Goal: Information Seeking & Learning: Learn about a topic

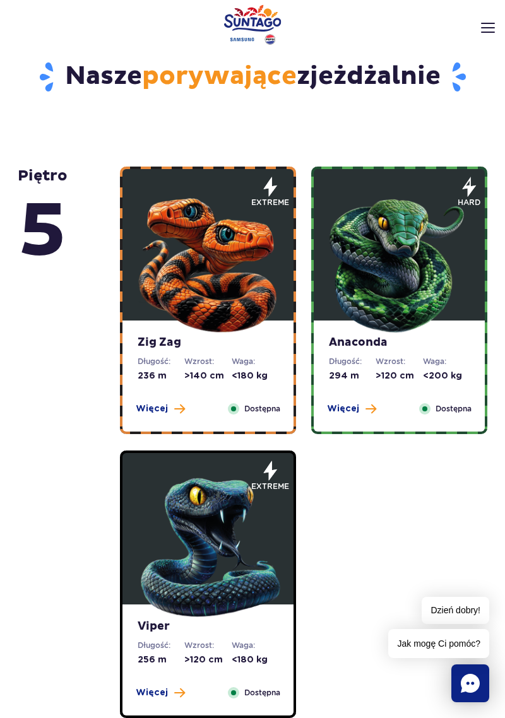
scroll to position [454, 0]
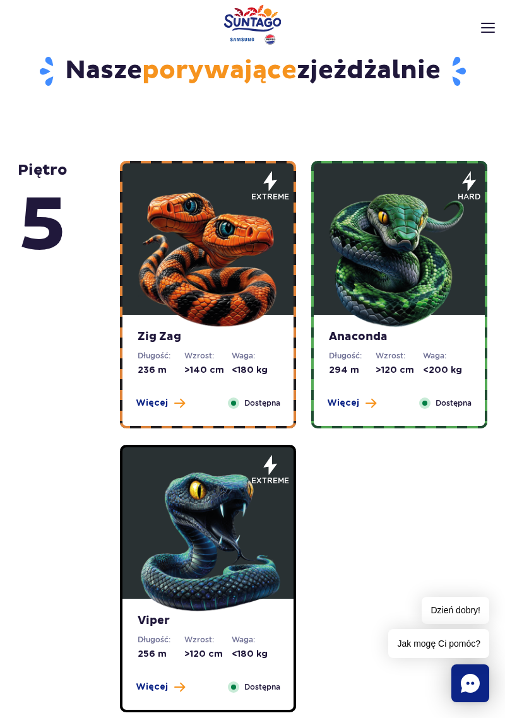
click at [222, 359] on dt "Wzrost:" at bounding box center [207, 355] width 47 height 11
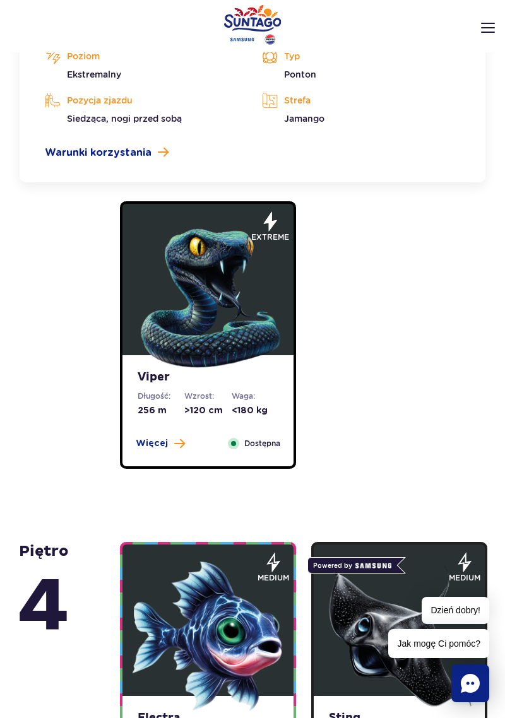
scroll to position [1380, 0]
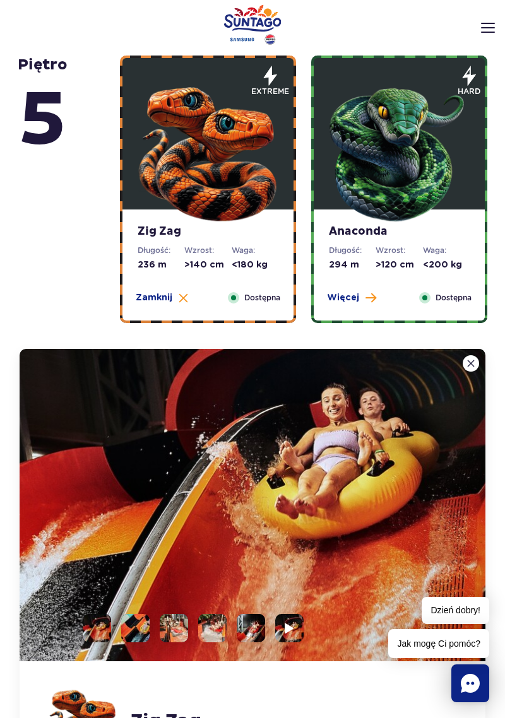
scroll to position [560, 0]
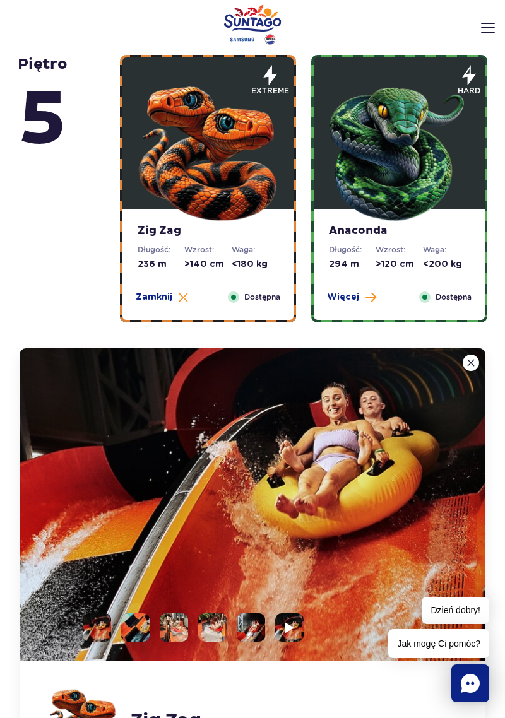
click at [139, 620] on li at bounding box center [135, 627] width 28 height 28
click at [139, 625] on img at bounding box center [135, 627] width 28 height 28
click at [135, 635] on img at bounding box center [135, 627] width 28 height 28
click at [138, 634] on img at bounding box center [135, 627] width 28 height 28
click at [139, 633] on img at bounding box center [135, 627] width 28 height 28
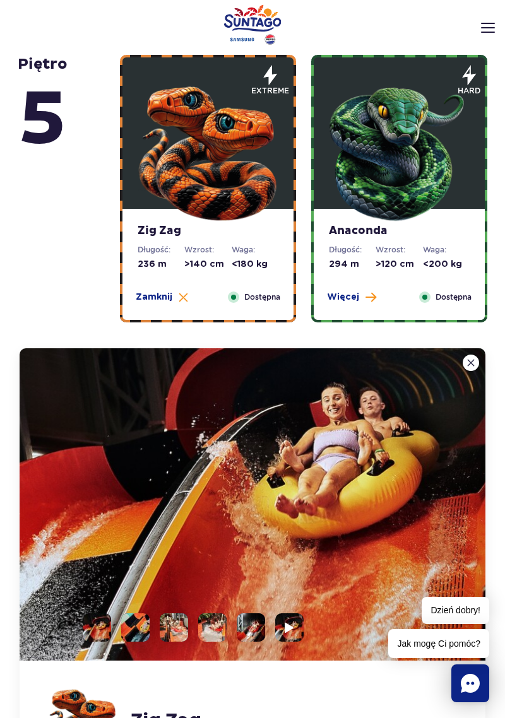
click at [173, 634] on li at bounding box center [174, 627] width 28 height 28
click at [212, 629] on li at bounding box center [212, 627] width 28 height 28
click at [260, 630] on li at bounding box center [251, 627] width 28 height 28
click at [293, 632] on img at bounding box center [289, 627] width 12 height 15
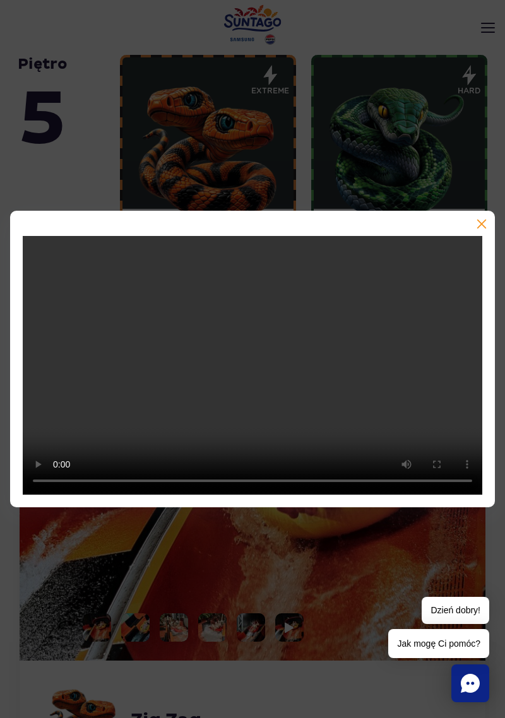
click at [486, 232] on button "button" at bounding box center [480, 225] width 13 height 13
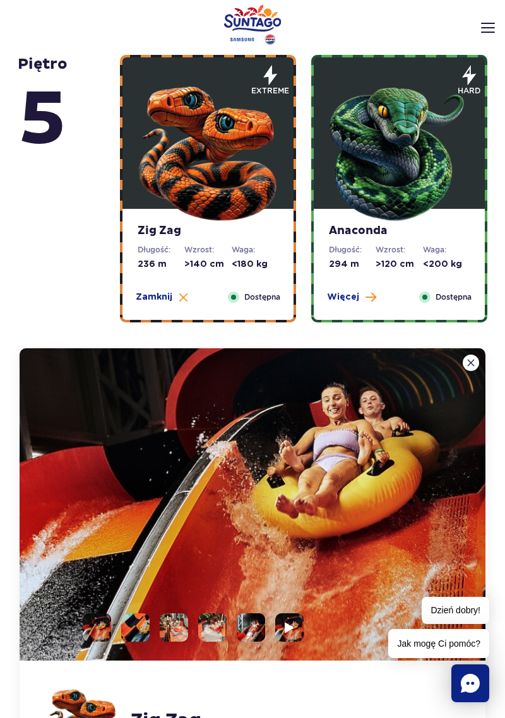
click at [422, 277] on div "Anaconda Długość: 294 m Wzrost: >120 cm Waga: <200 kg Więcej Zamknij Dostępna" at bounding box center [399, 264] width 171 height 111
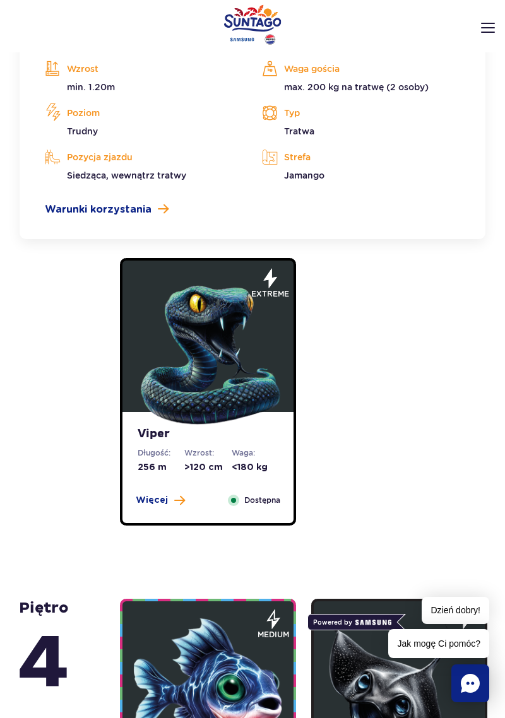
scroll to position [1327, 0]
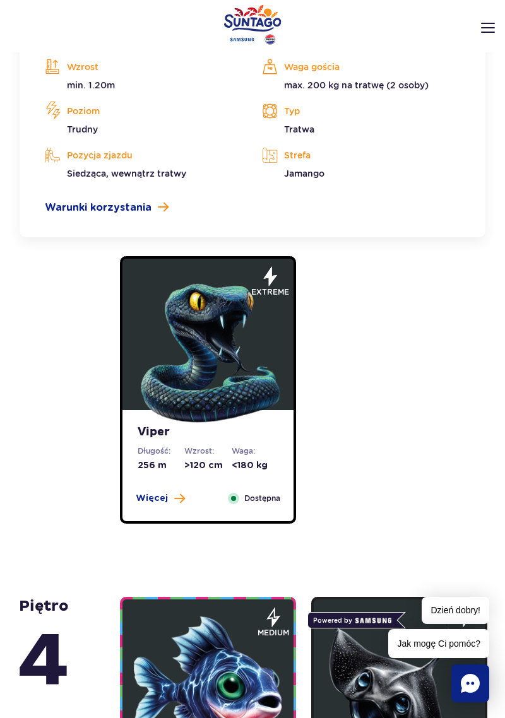
click at [234, 442] on div "Viper Długość: 256 m Wzrost: >120 cm Waga: <180 kg Więcej Zamknij Dostępna" at bounding box center [207, 465] width 171 height 111
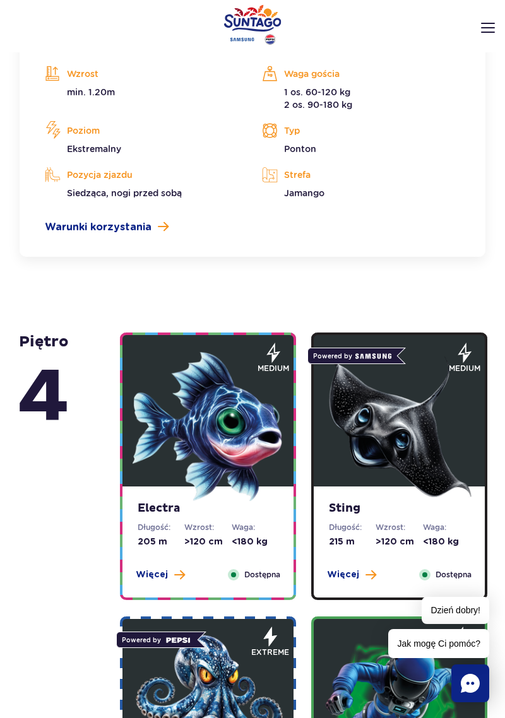
scroll to position [1596, 0]
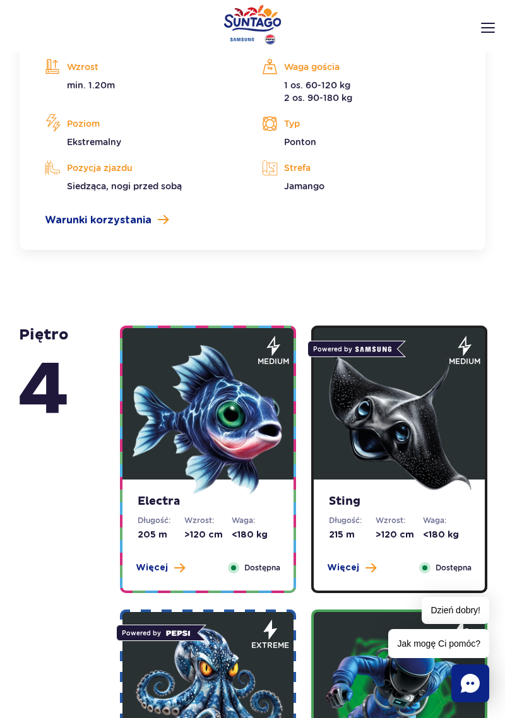
click at [235, 493] on img at bounding box center [208, 419] width 151 height 151
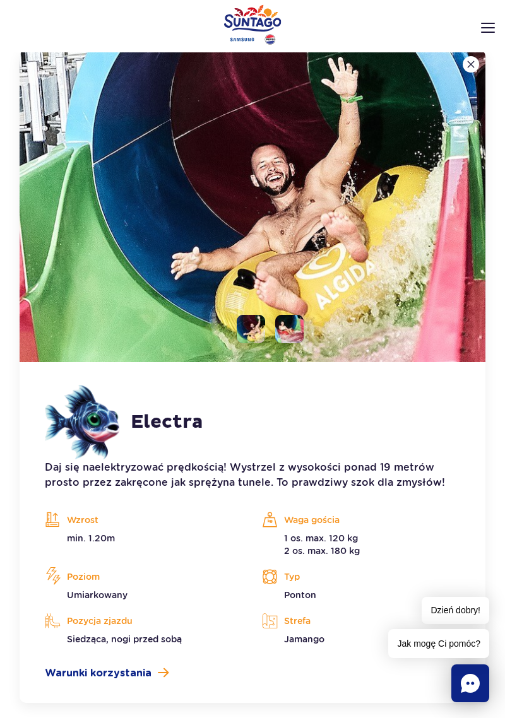
scroll to position [1457, 0]
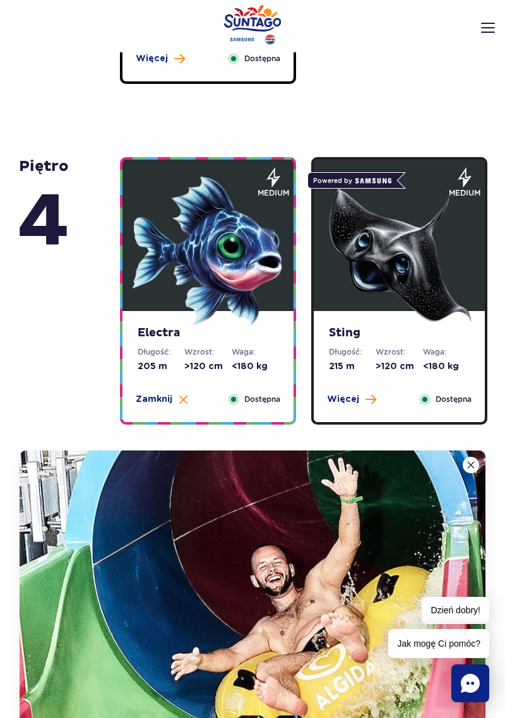
click at [357, 386] on div "Sting Długość: 215 m Wzrost: >120 cm Waga: <180 kg Więcej Zamknij Dostępna" at bounding box center [399, 366] width 171 height 111
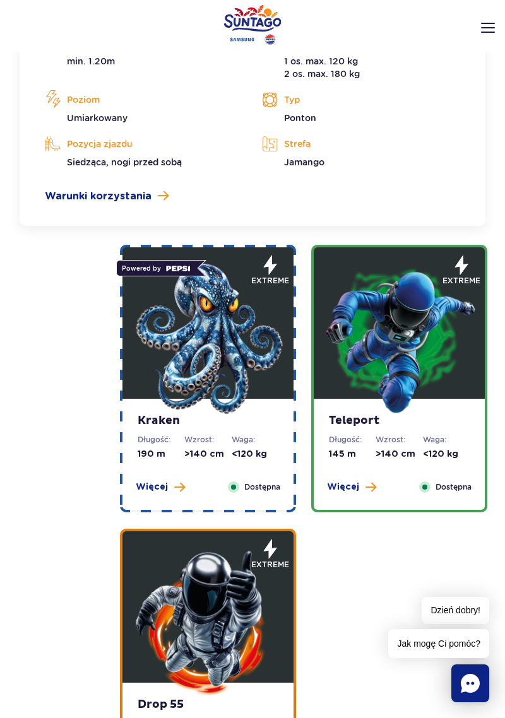
click at [229, 425] on strong "Kraken" at bounding box center [208, 421] width 141 height 14
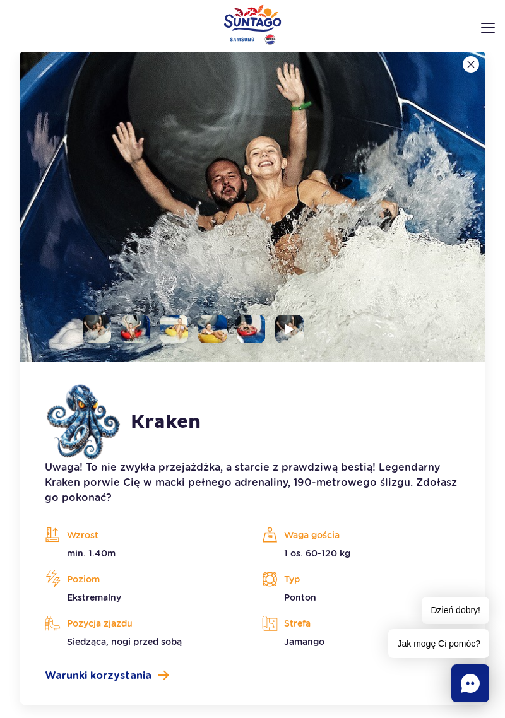
scroll to position [1741, 0]
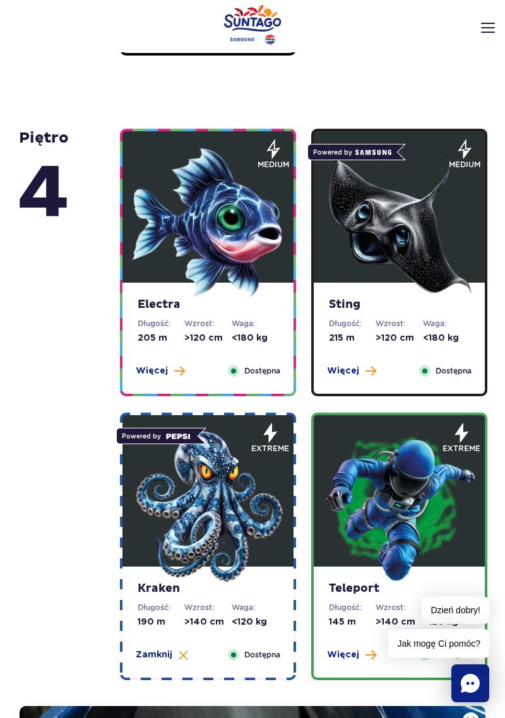
scroll to position [1112, 0]
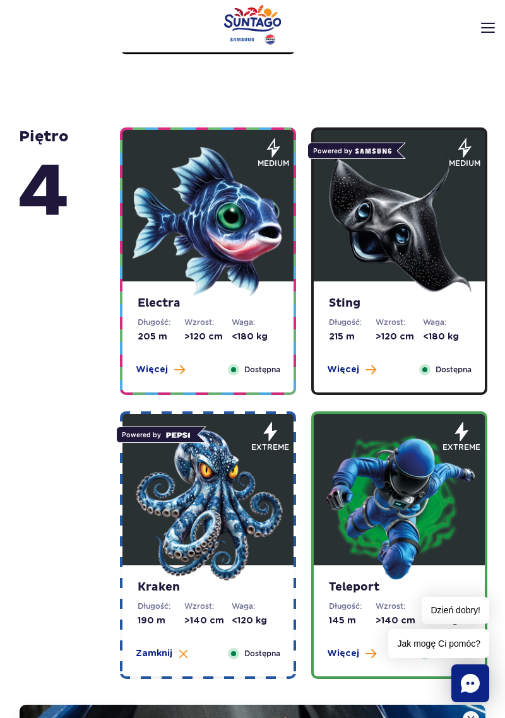
click at [394, 503] on img at bounding box center [399, 505] width 151 height 151
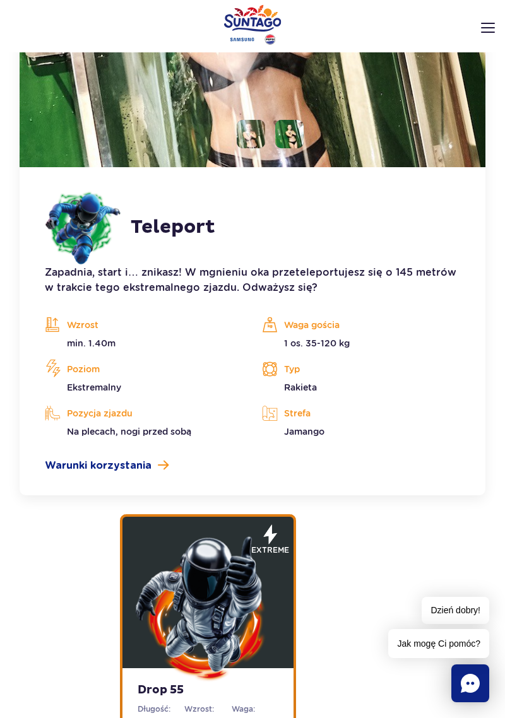
scroll to position [1964, 0]
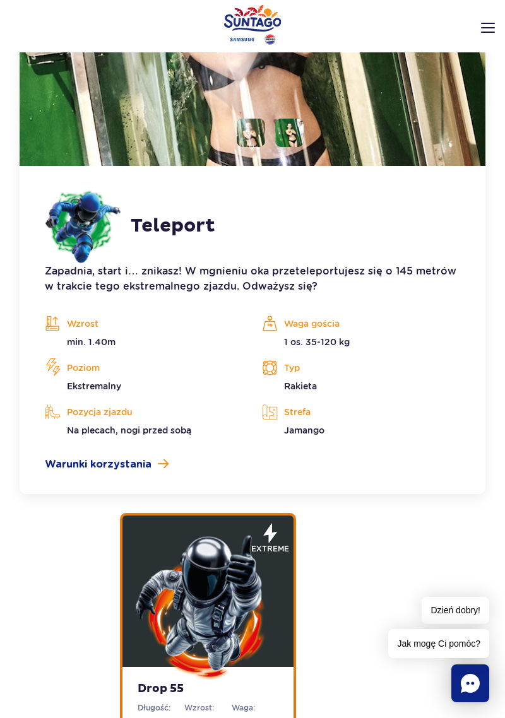
click at [258, 589] on img at bounding box center [208, 606] width 151 height 151
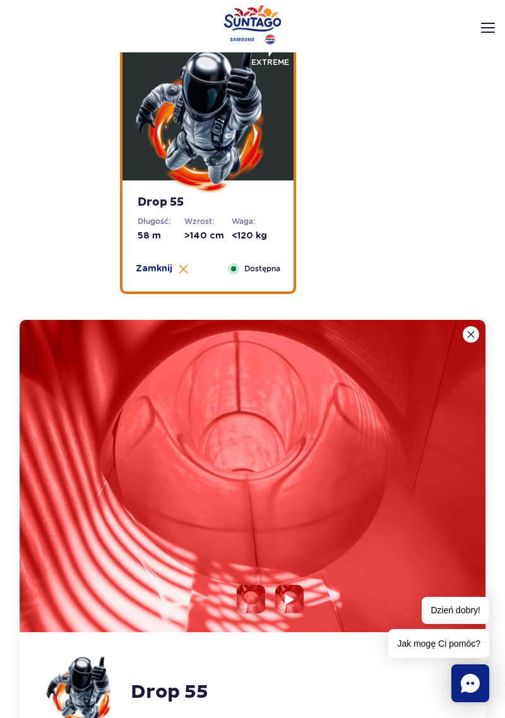
scroll to position [1764, 0]
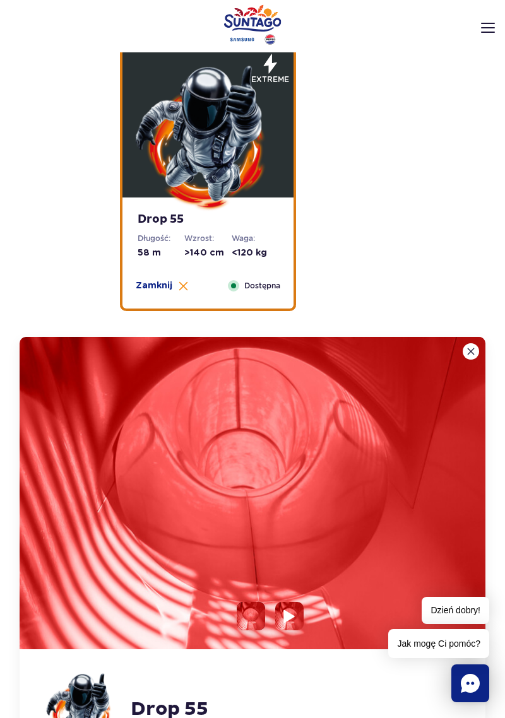
click at [293, 620] on img at bounding box center [289, 616] width 12 height 15
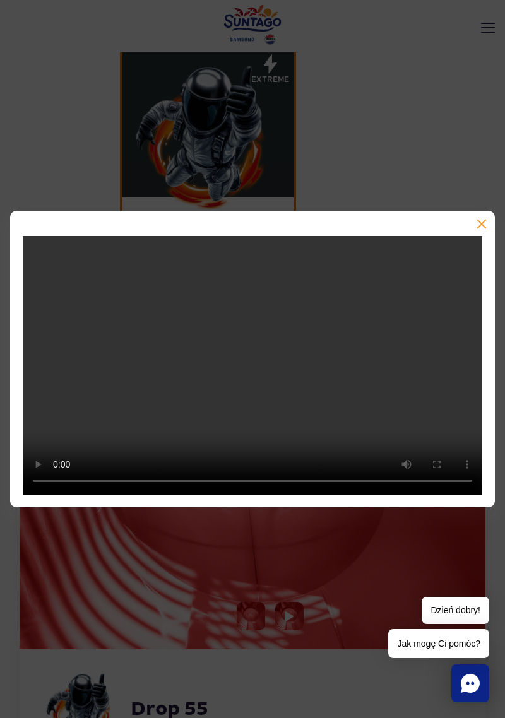
click at [487, 232] on button "button" at bounding box center [480, 225] width 13 height 13
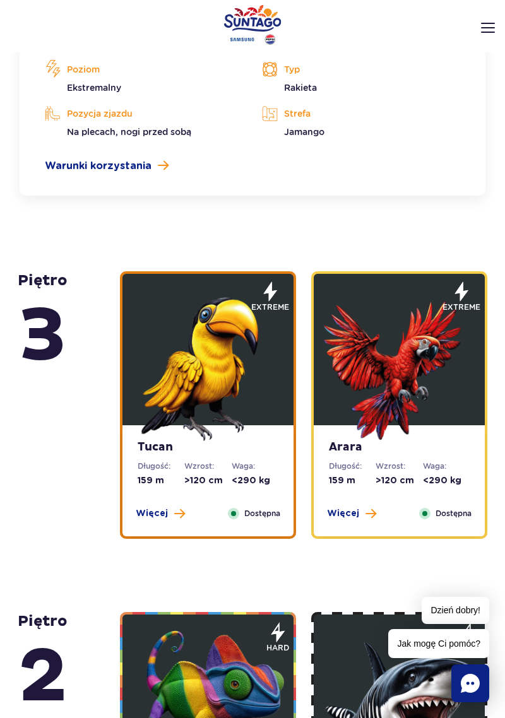
scroll to position [2583, 0]
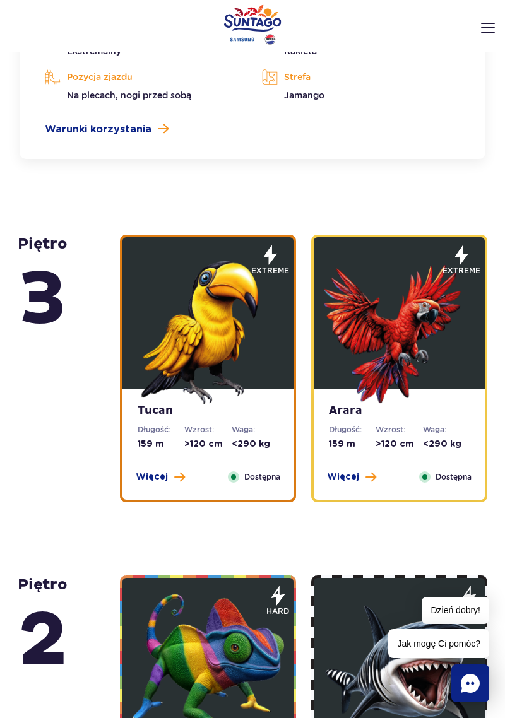
click at [242, 411] on strong "Tucan" at bounding box center [208, 411] width 141 height 14
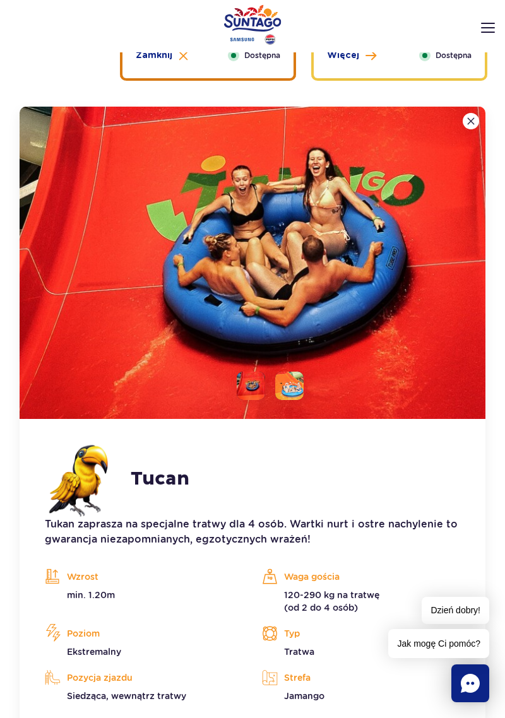
scroll to position [2338, 0]
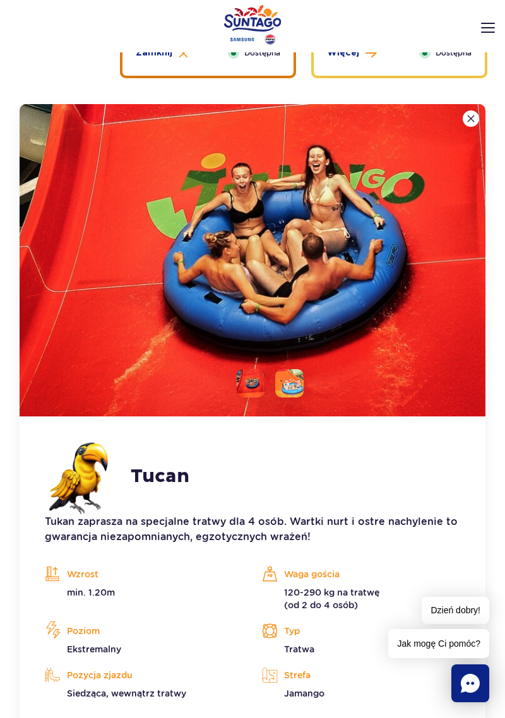
click at [295, 389] on li at bounding box center [289, 383] width 28 height 28
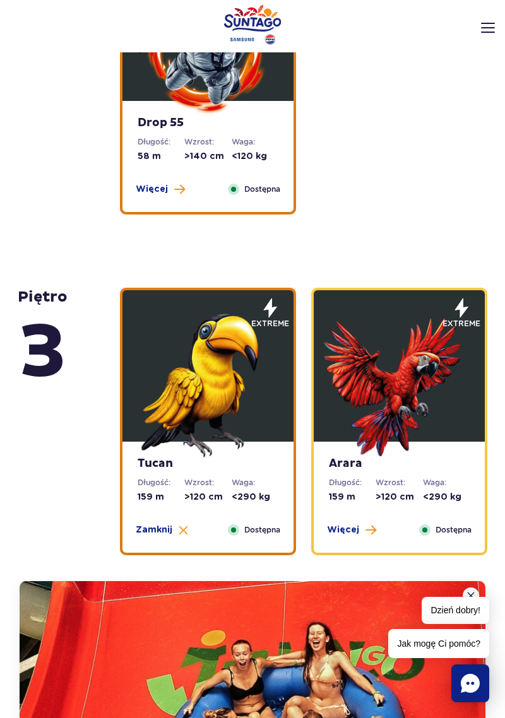
click at [402, 439] on img at bounding box center [399, 381] width 151 height 151
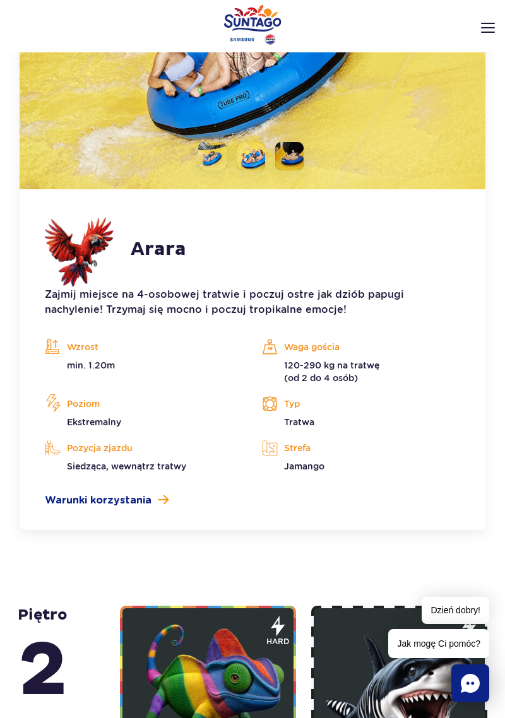
scroll to position [2568, 0]
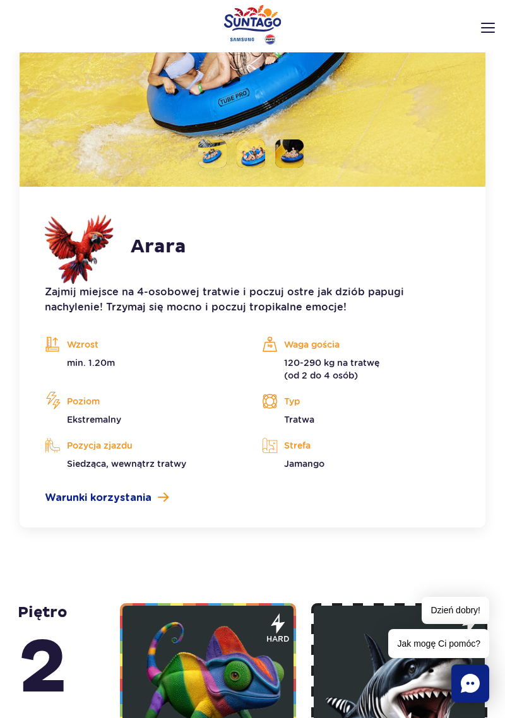
click at [460, 459] on div "Strefa Jamango" at bounding box center [360, 453] width 217 height 34
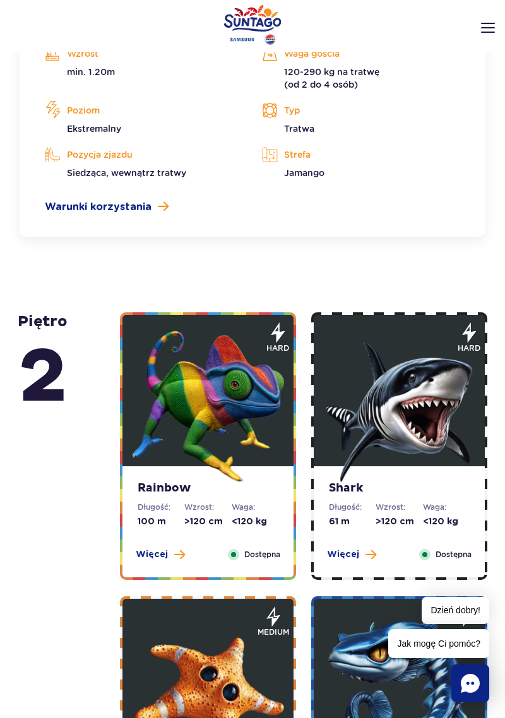
scroll to position [2858, 0]
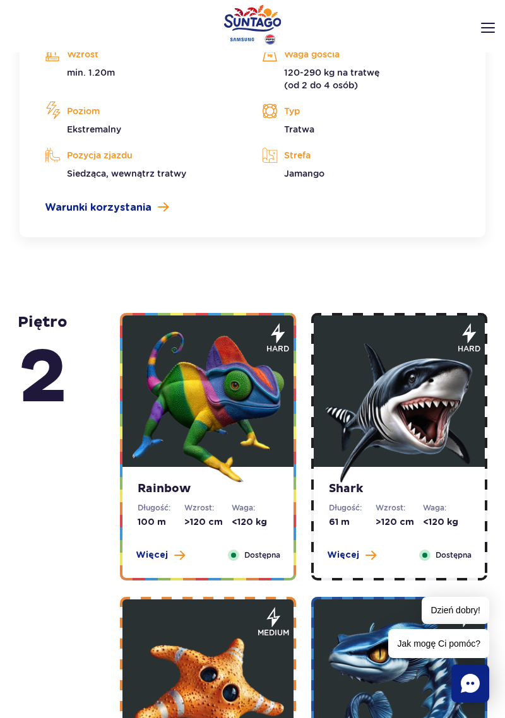
click at [246, 480] on img at bounding box center [208, 406] width 151 height 151
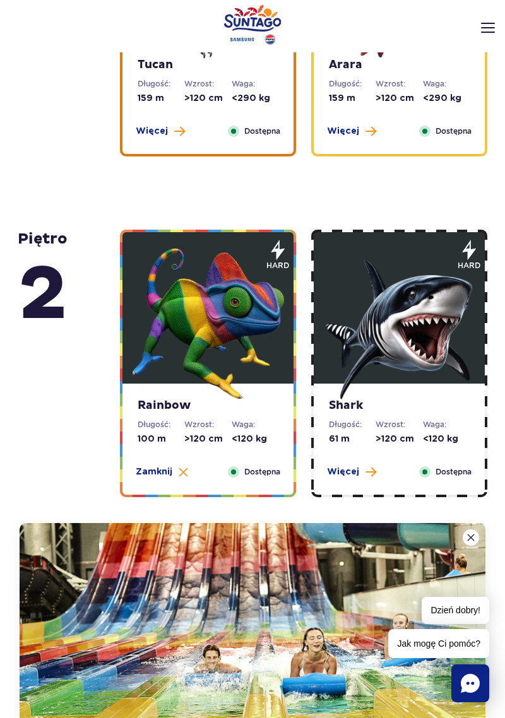
scroll to position [2309, 0]
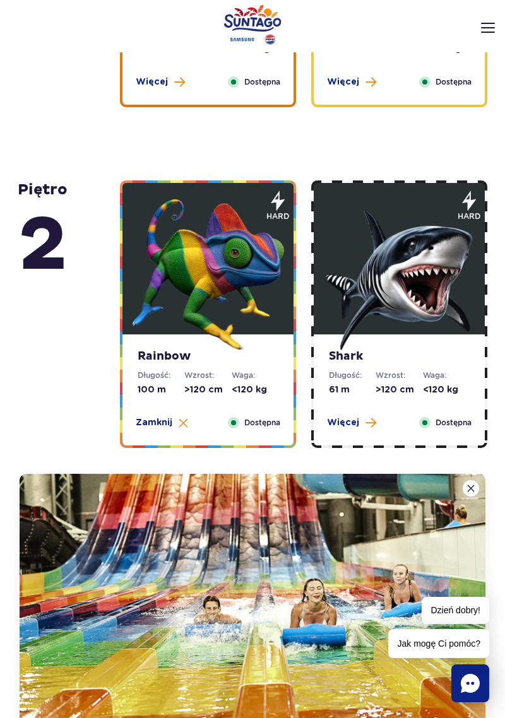
click at [413, 396] on dd ">120 cm" at bounding box center [399, 390] width 47 height 13
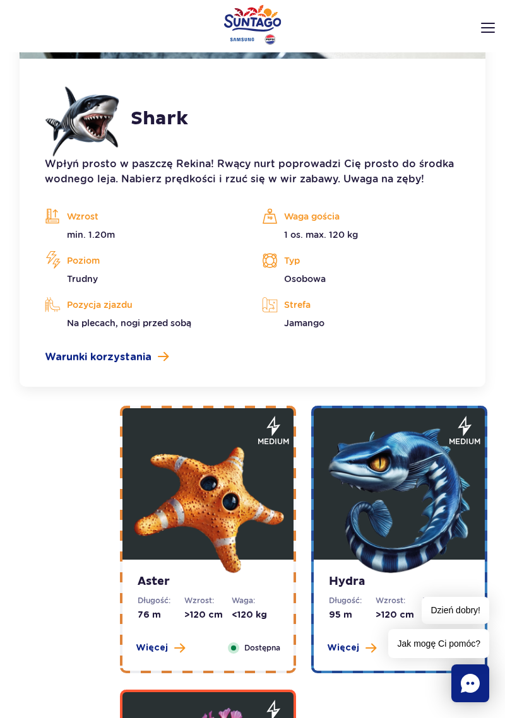
scroll to position [3040, 0]
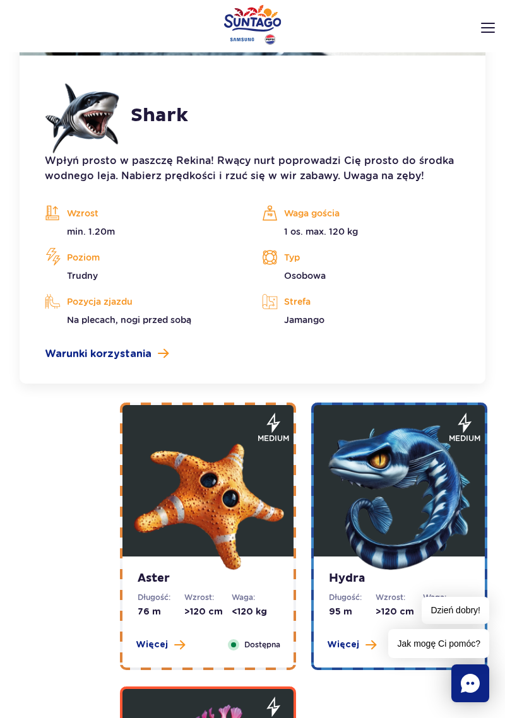
click at [249, 542] on img at bounding box center [208, 496] width 151 height 151
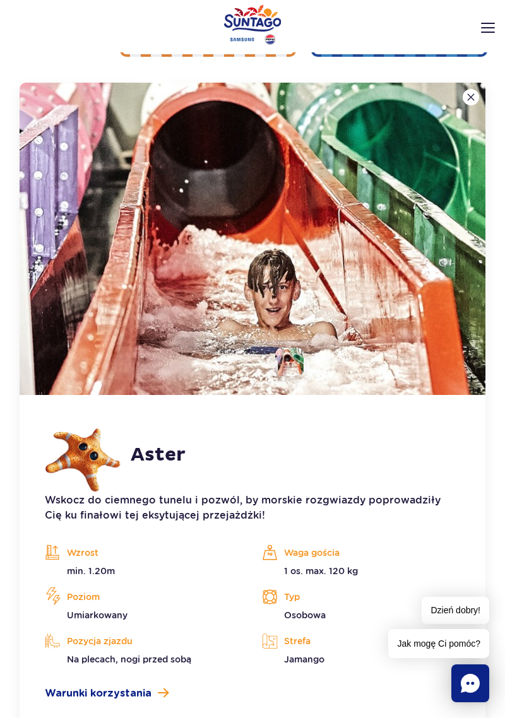
scroll to position [2966, 0]
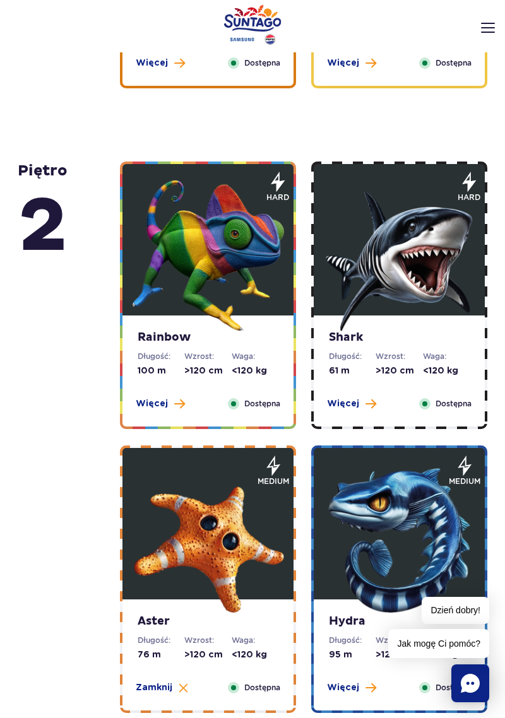
click at [452, 539] on img at bounding box center [399, 539] width 151 height 151
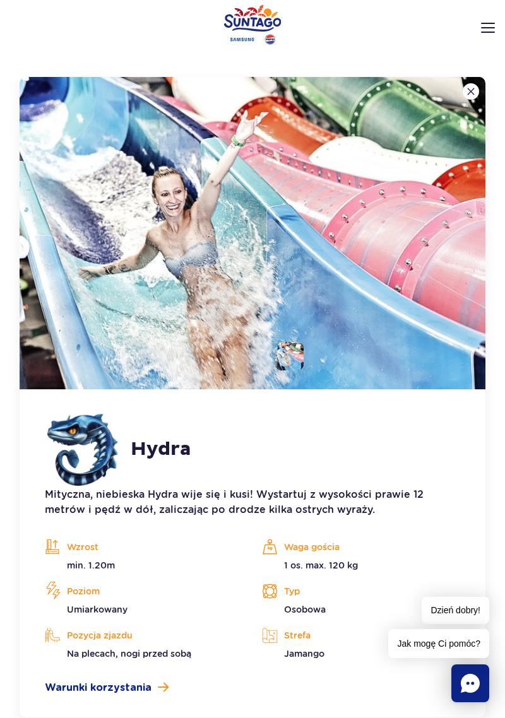
scroll to position [2990, 0]
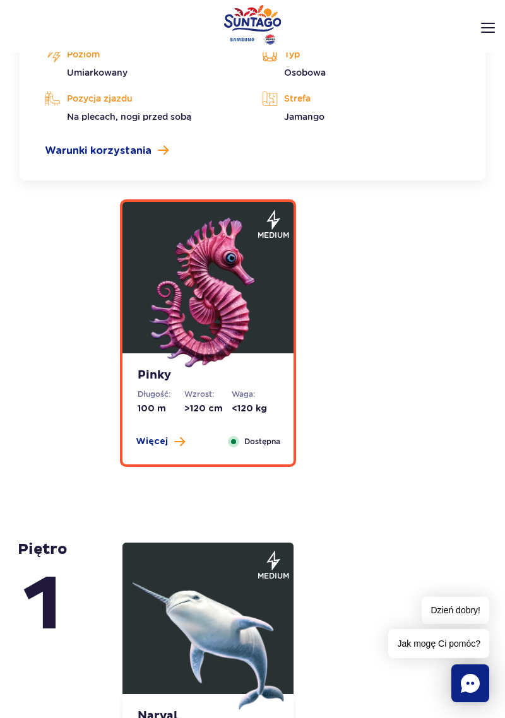
click at [246, 424] on div "Pinky Długość: 100 m Wzrost: >120 cm Waga: <120 kg Więcej Zamknij Dostępna" at bounding box center [207, 408] width 171 height 111
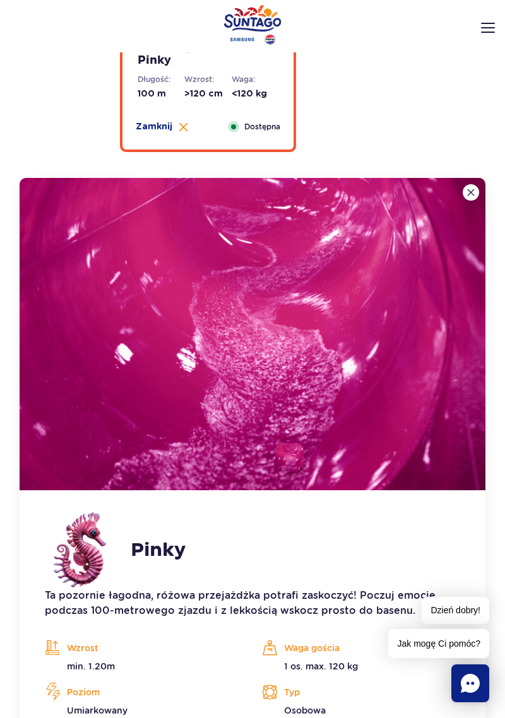
scroll to position [3170, 0]
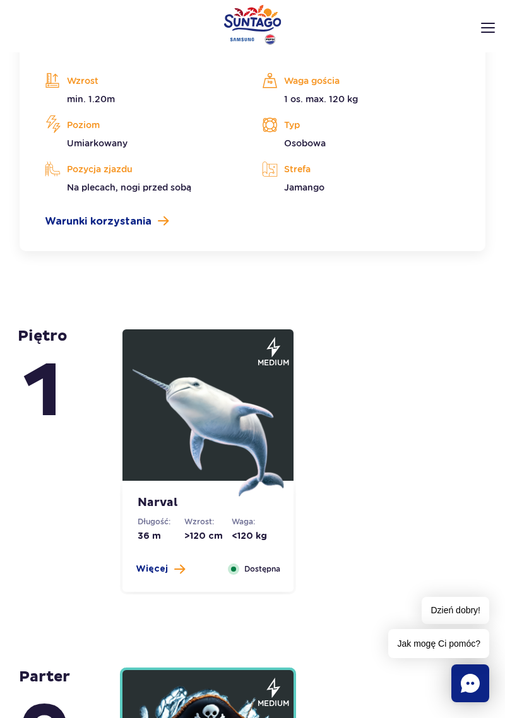
click at [253, 473] on img at bounding box center [208, 420] width 151 height 151
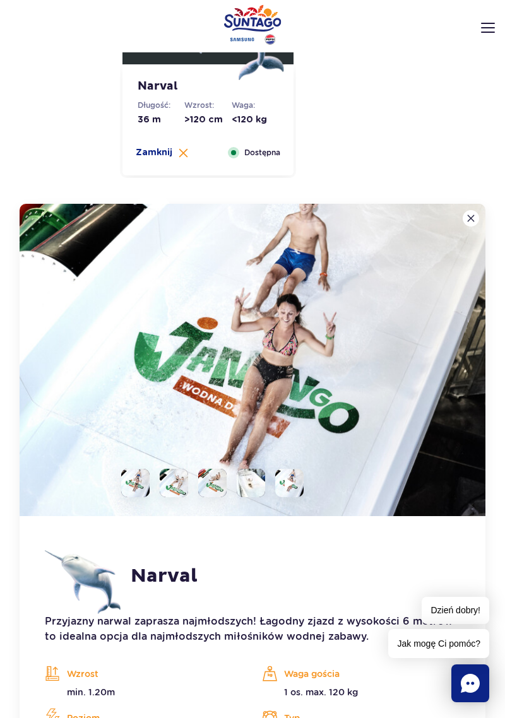
scroll to position [3487, 0]
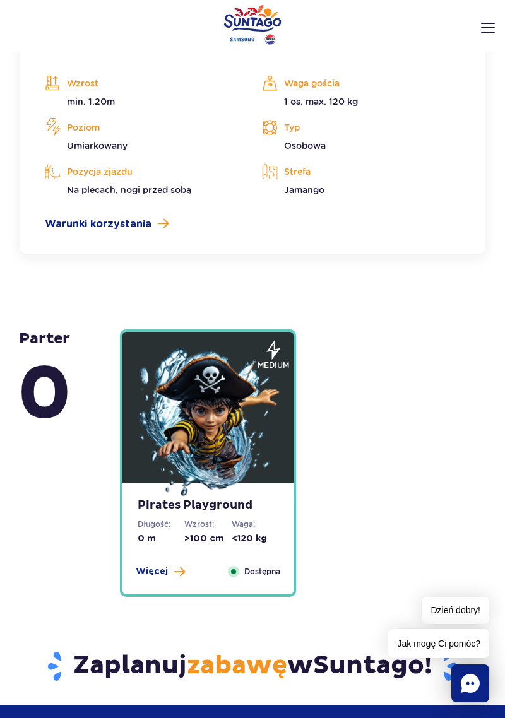
click at [259, 505] on strong "Pirates Playground" at bounding box center [208, 506] width 141 height 14
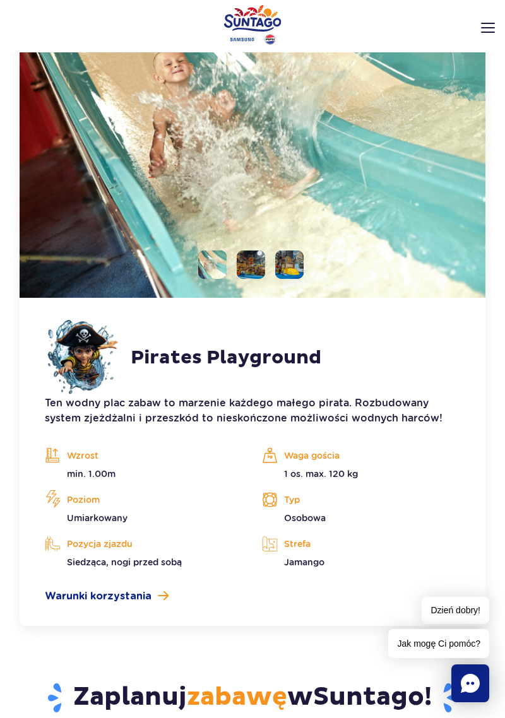
scroll to position [3956, 0]
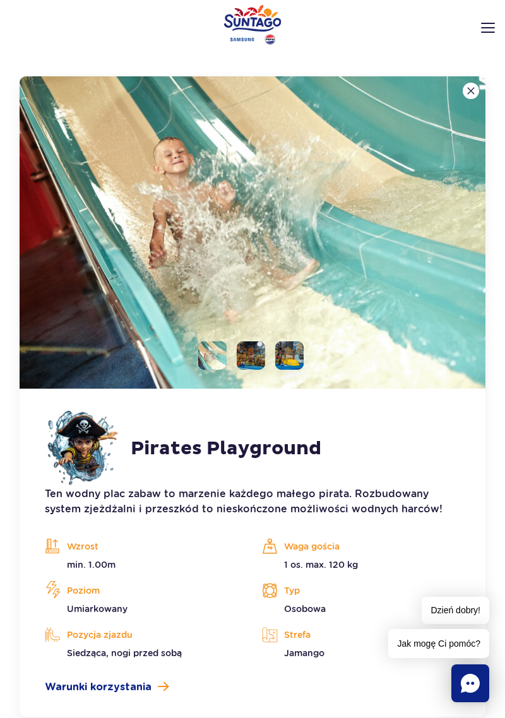
click at [431, 352] on img at bounding box center [253, 232] width 466 height 312
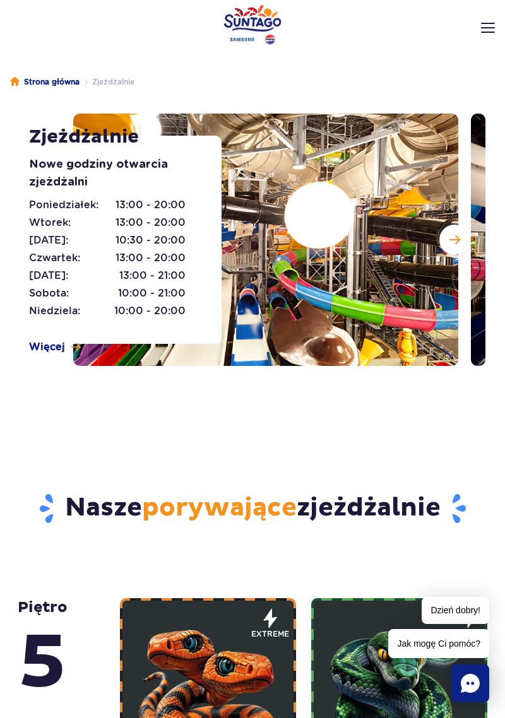
scroll to position [0, 0]
